Goal: Check status

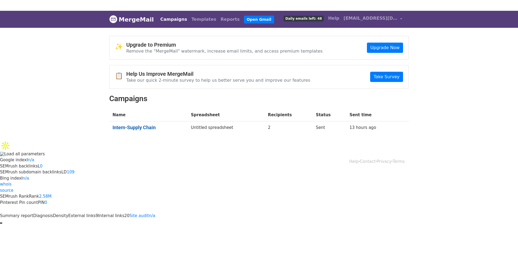
click at [140, 129] on link "Intern-Supply Chain" at bounding box center [149, 128] width 72 height 6
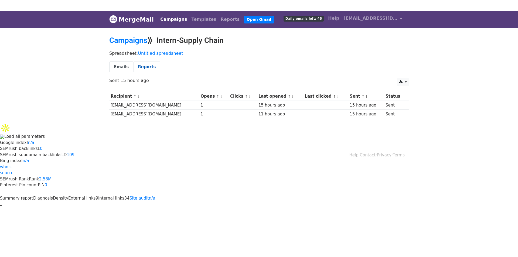
click at [141, 66] on link "Reports" at bounding box center [146, 67] width 27 height 11
